Goal: Information Seeking & Learning: Learn about a topic

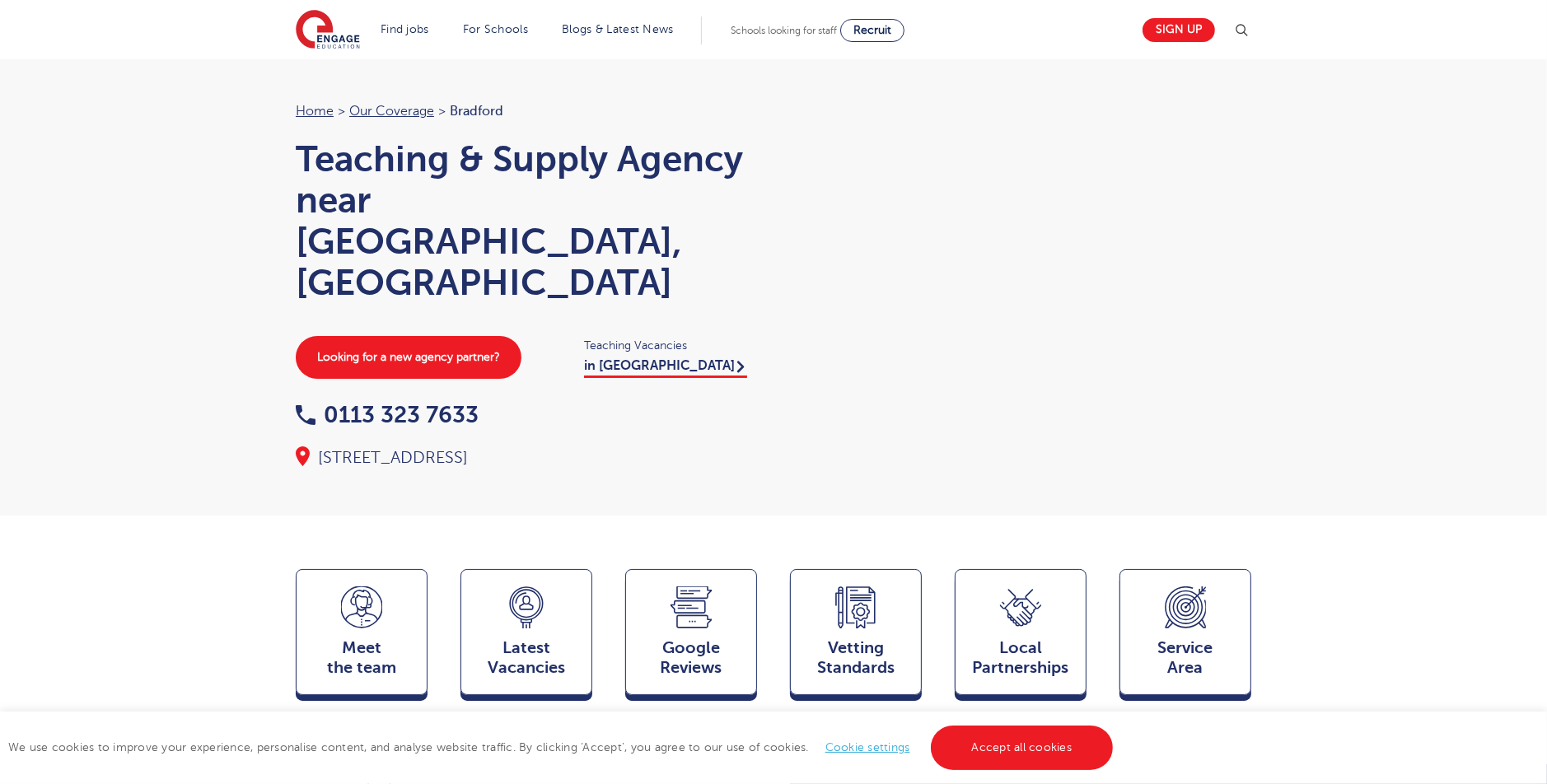
scroll to position [247, 0]
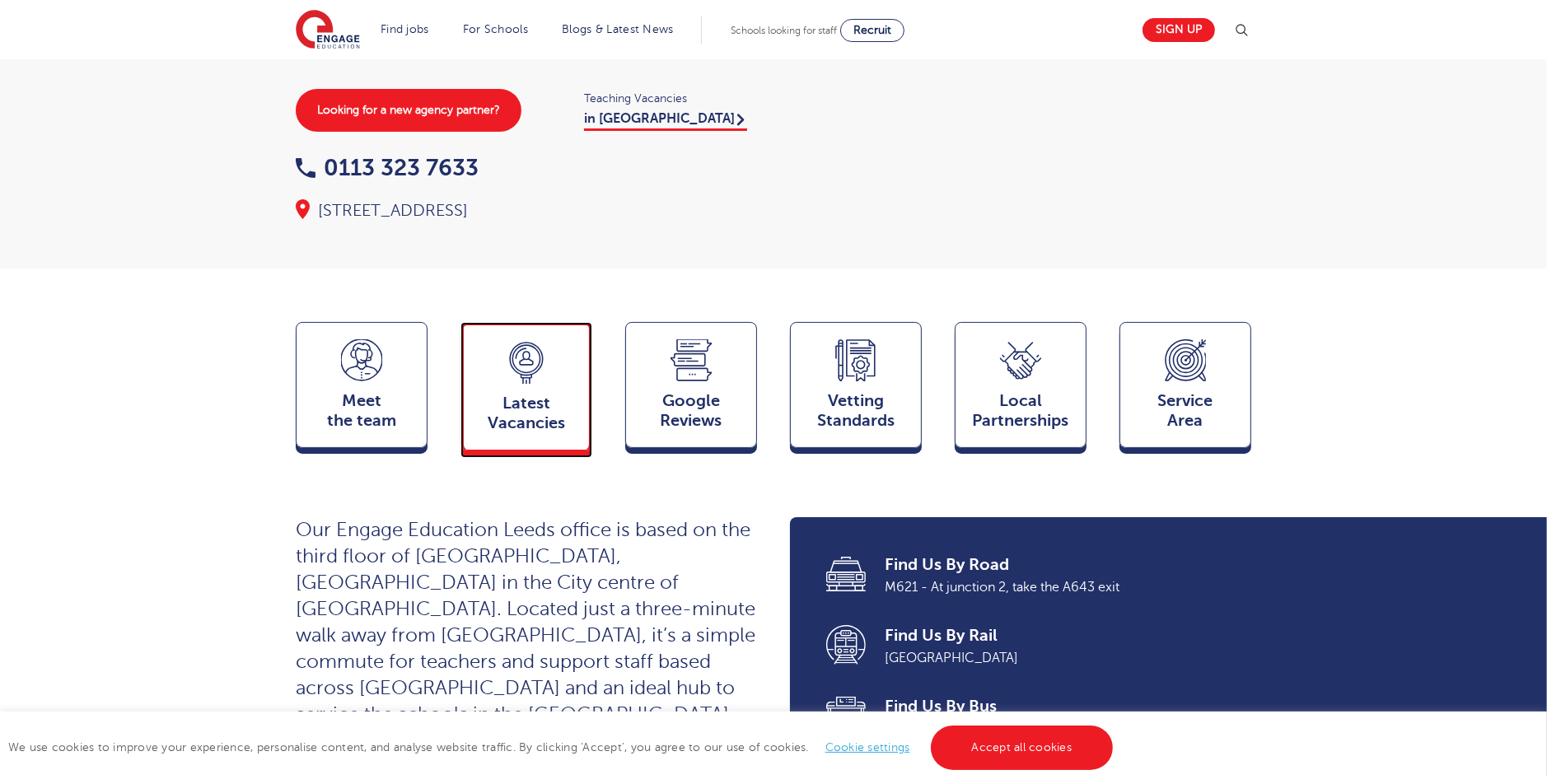
click at [532, 345] on icon at bounding box center [526, 358] width 27 height 27
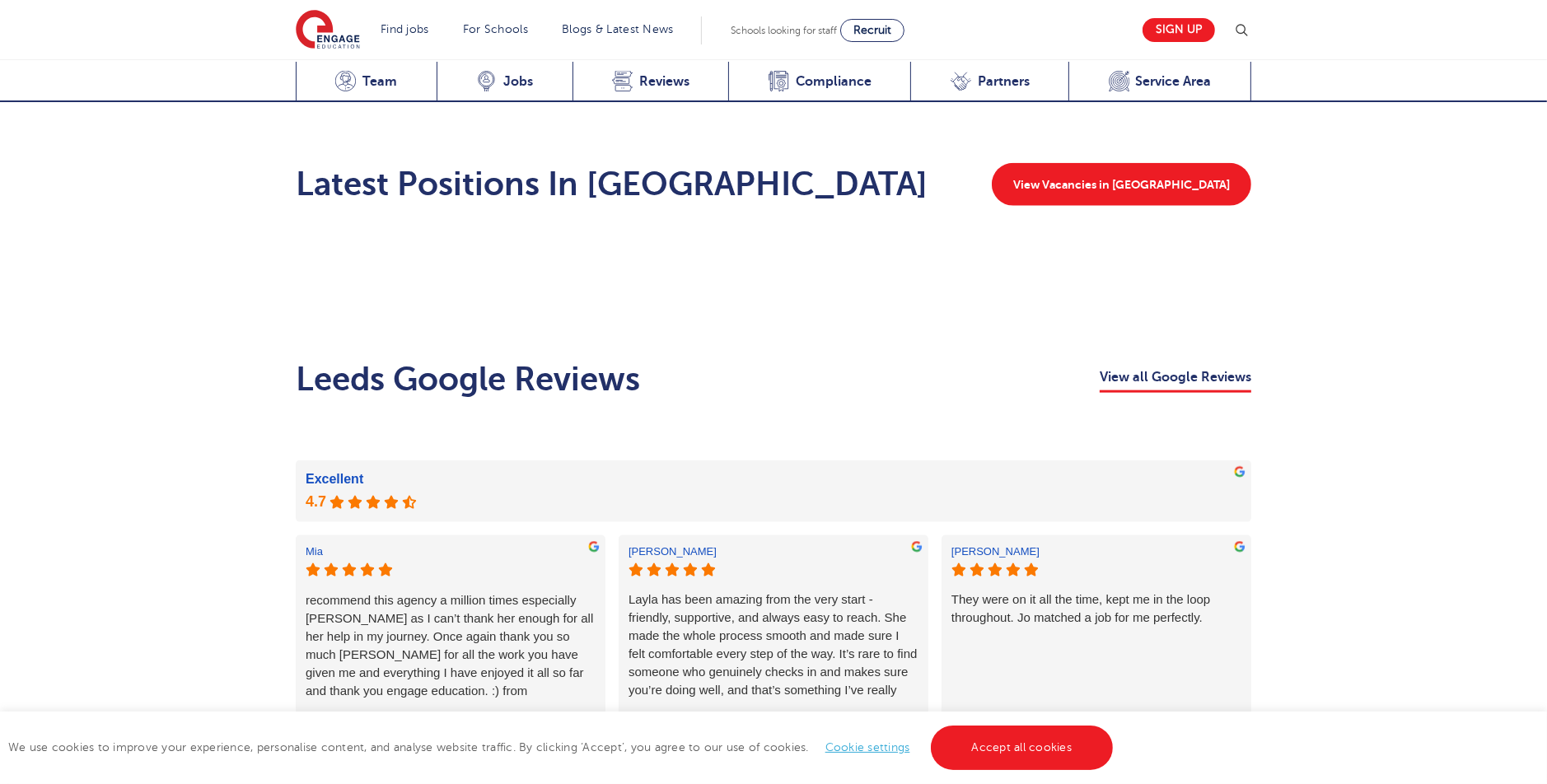
scroll to position [2195, 0]
click at [510, 68] on div "Latest Vacancies Jobs" at bounding box center [505, 82] width 136 height 40
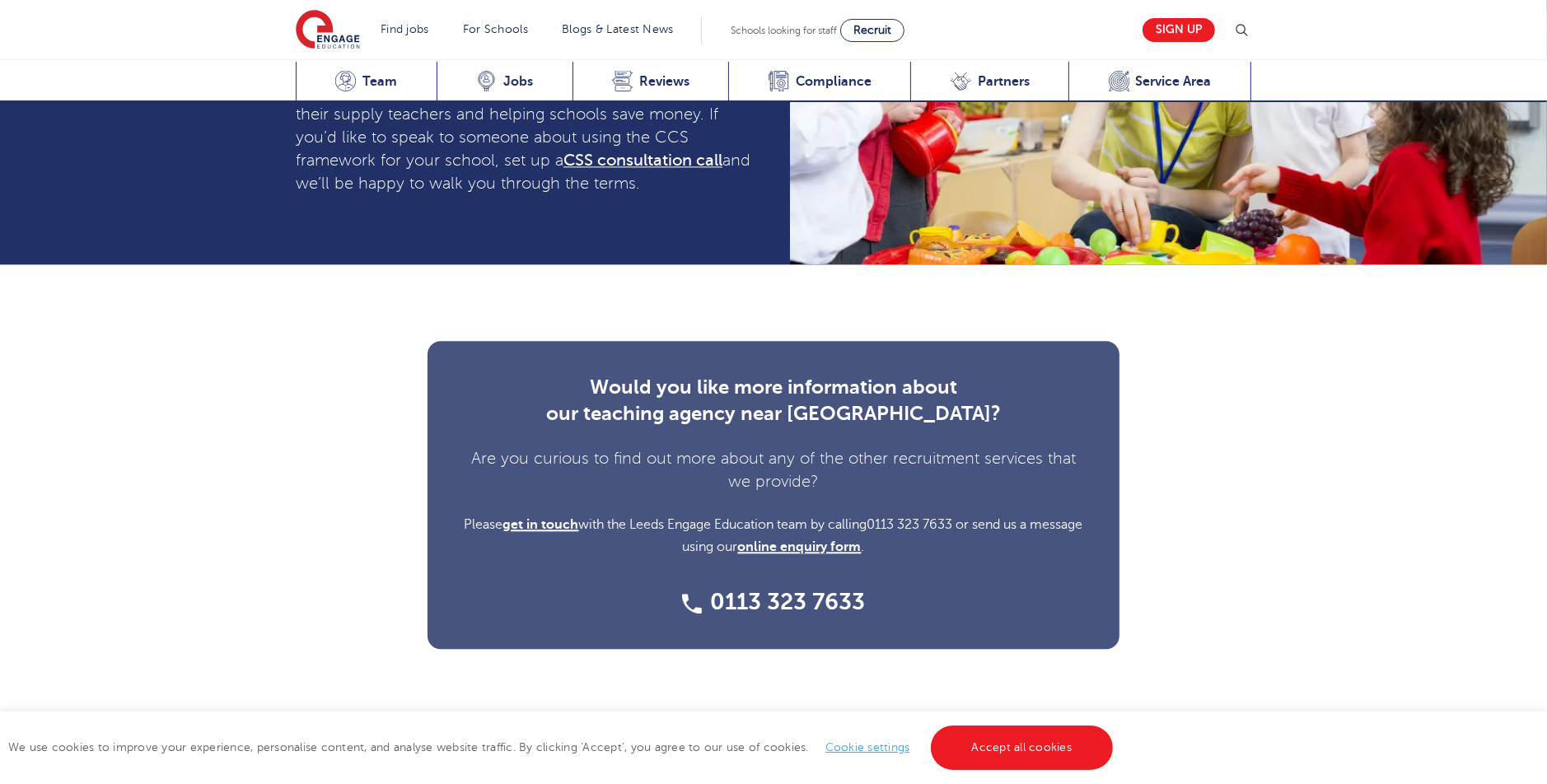
scroll to position [4420, 0]
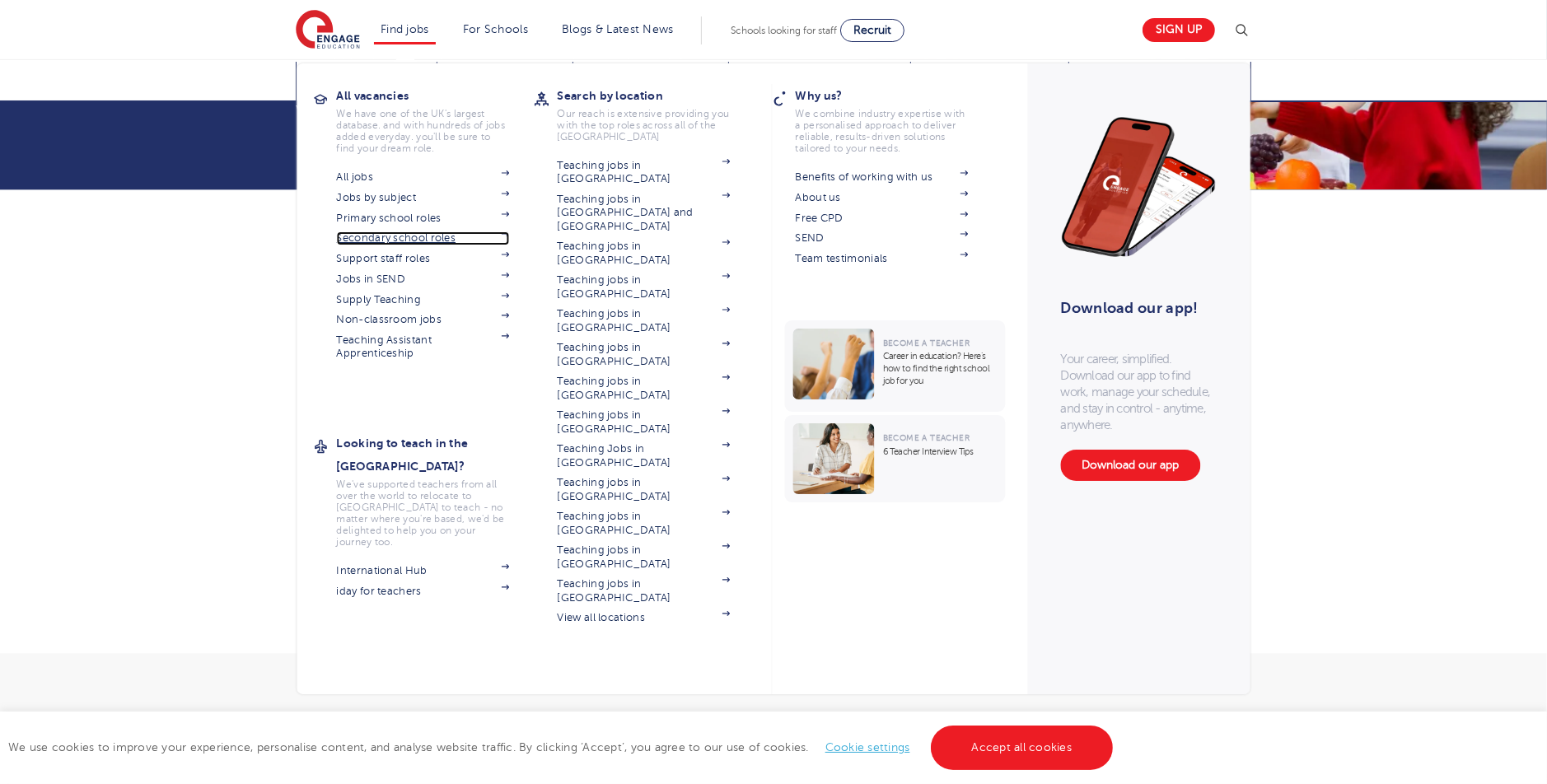
click at [394, 240] on link "Secondary school roles" at bounding box center [423, 238] width 173 height 13
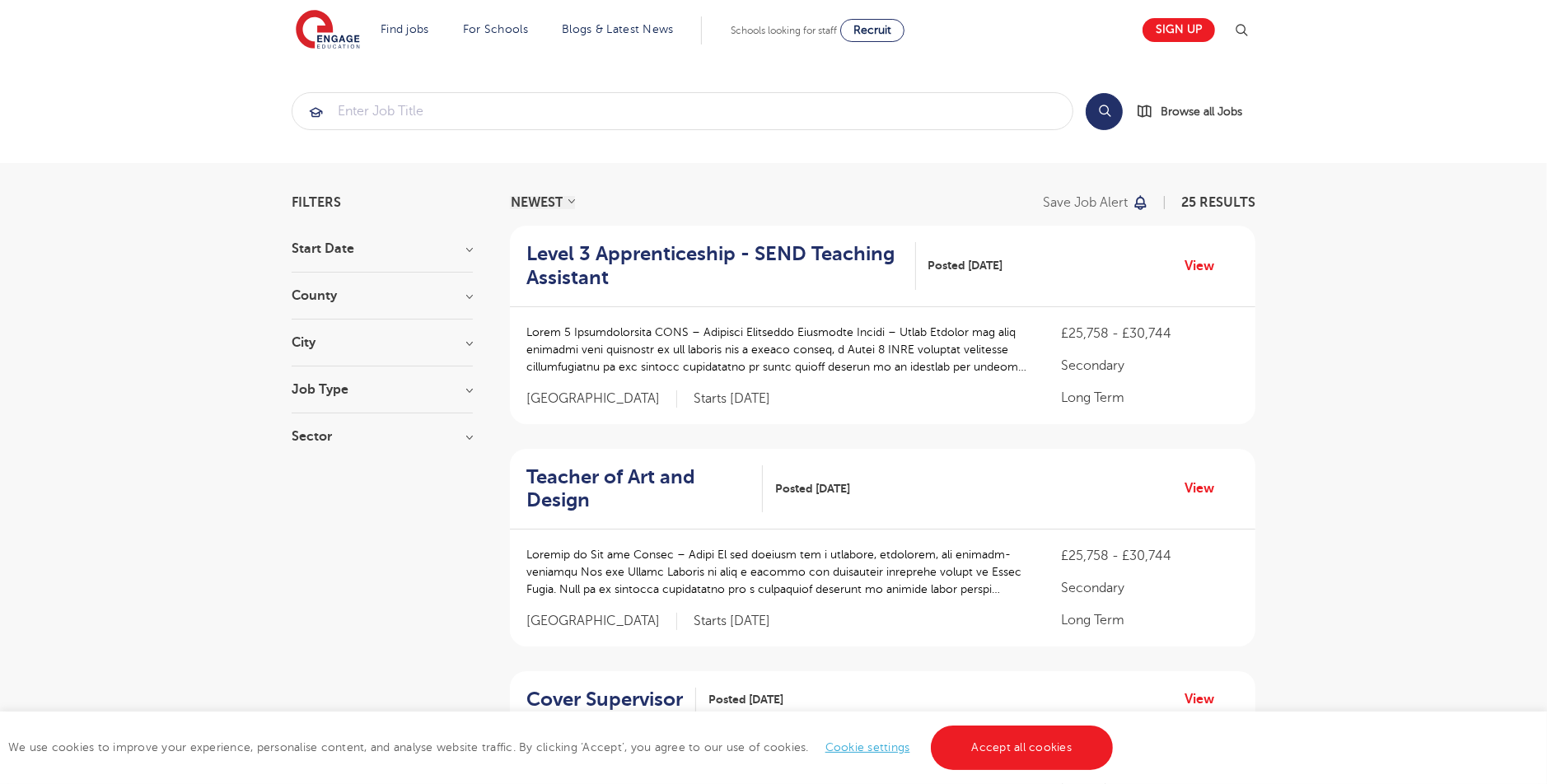
click at [330, 396] on div "Job Type Long Term 14 Daily Supply 10 SEND 1" at bounding box center [382, 398] width 181 height 30
click at [327, 391] on h3 "Job Type" at bounding box center [382, 389] width 181 height 13
click at [316, 422] on label "Long Term 14" at bounding box center [360, 423] width 89 height 21
click at [316, 422] on input "Long Term 14" at bounding box center [321, 421] width 11 height 11
checkbox input "true"
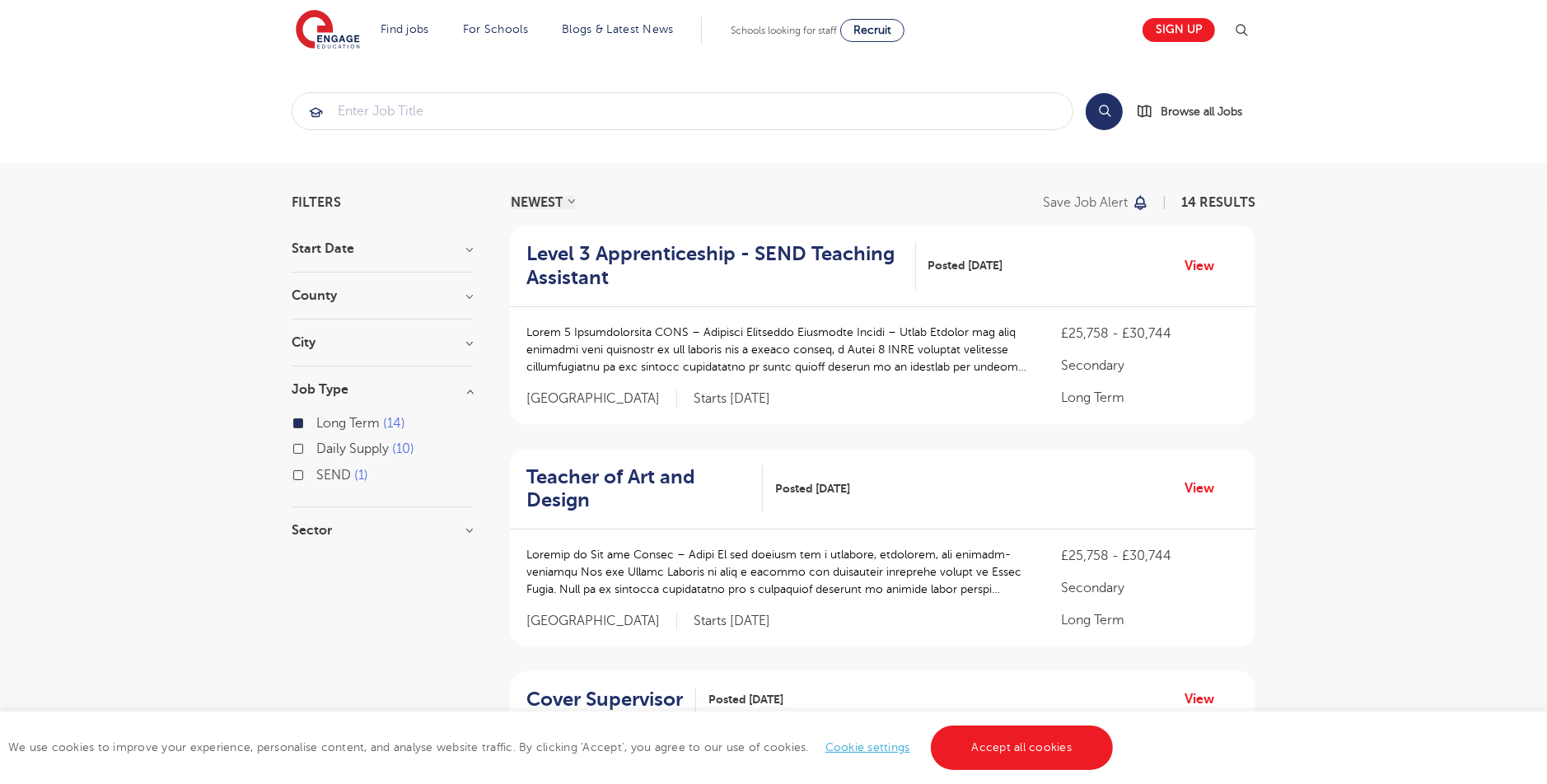
click at [316, 426] on label "Long Term 14" at bounding box center [360, 423] width 89 height 21
click at [316, 426] on input "Long Term 14" at bounding box center [321, 421] width 11 height 11
click at [316, 447] on label "Daily Supply 10" at bounding box center [365, 448] width 98 height 21
click at [316, 447] on input "Daily Supply 10" at bounding box center [321, 447] width 11 height 11
checkbox input "true"
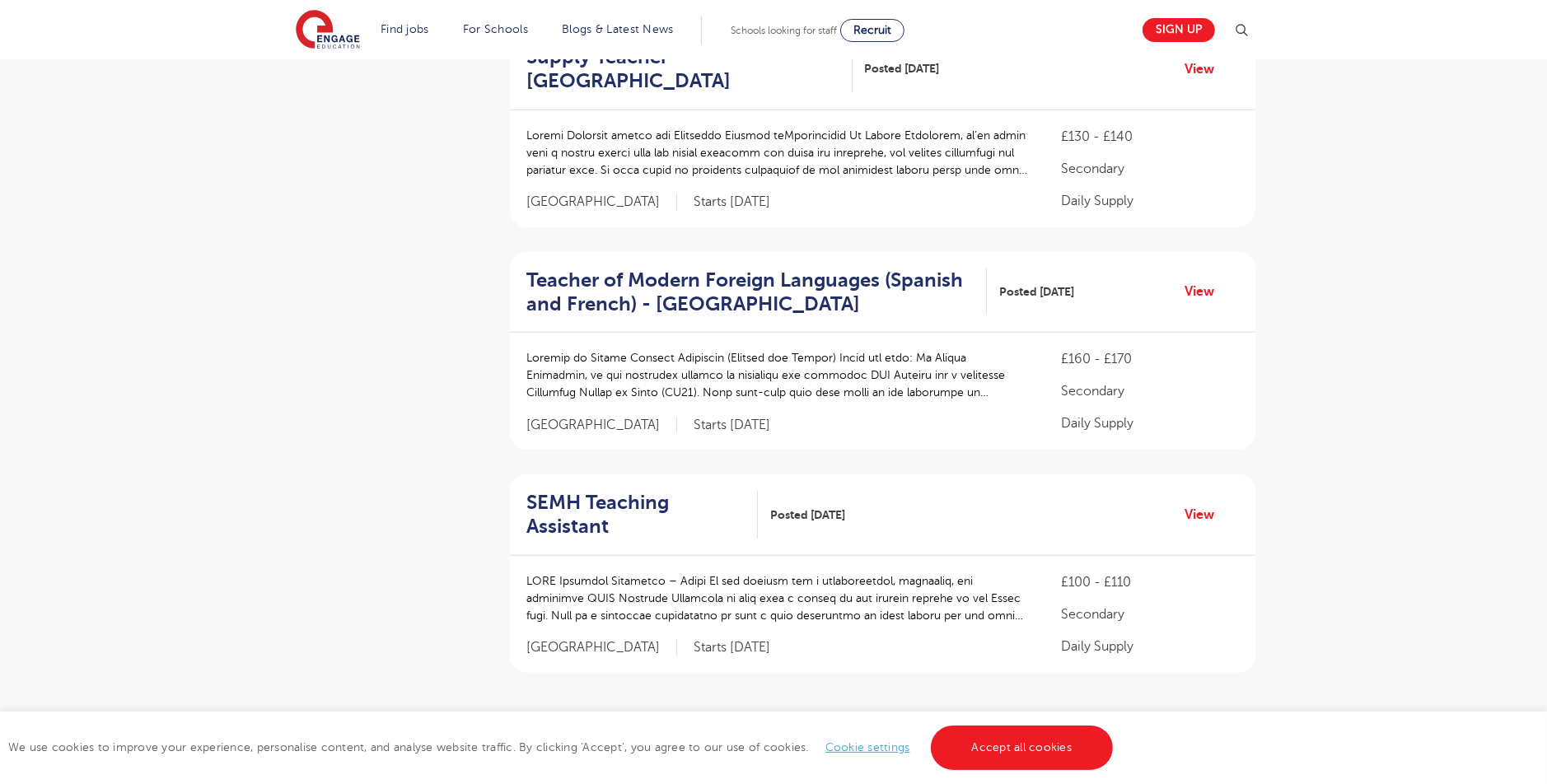
scroll to position [1813, 0]
